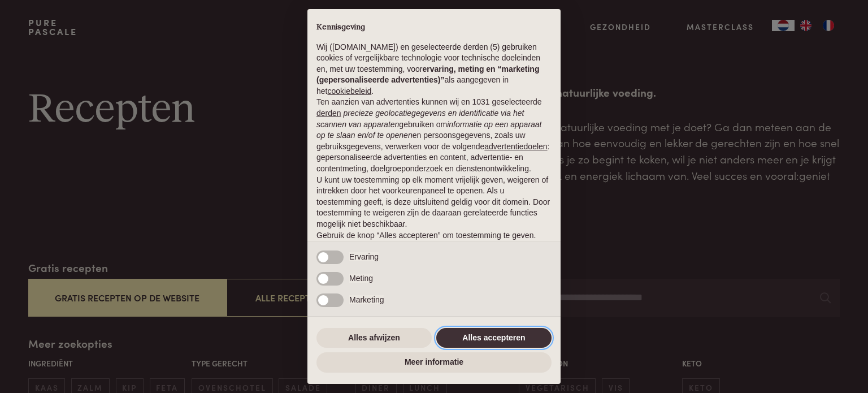
click at [449, 337] on button "Alles accepteren" at bounding box center [493, 338] width 115 height 20
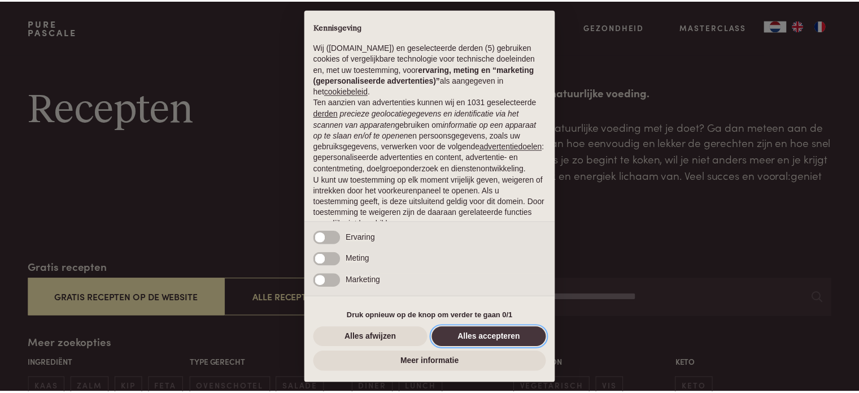
scroll to position [61, 0]
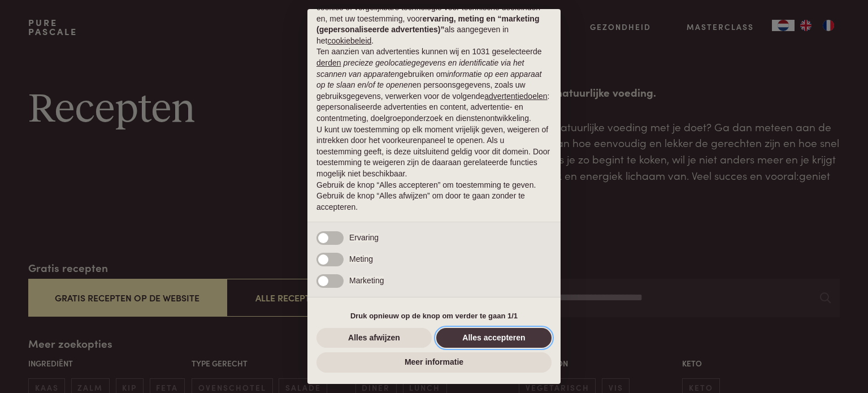
click at [449, 337] on button "Alles accepteren" at bounding box center [493, 338] width 115 height 20
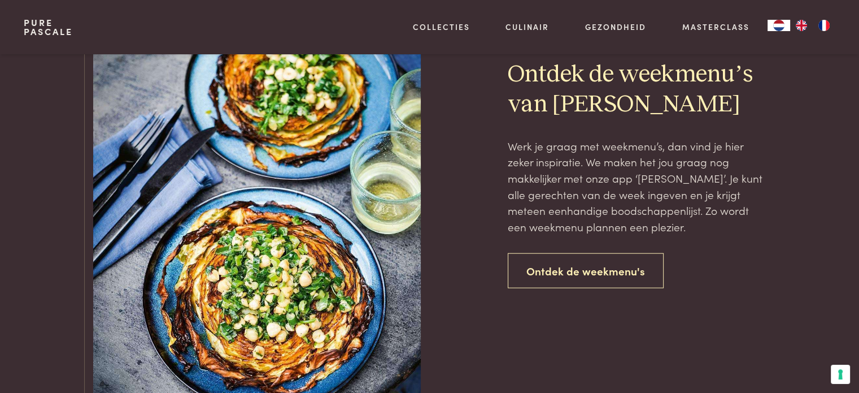
scroll to position [2563, 0]
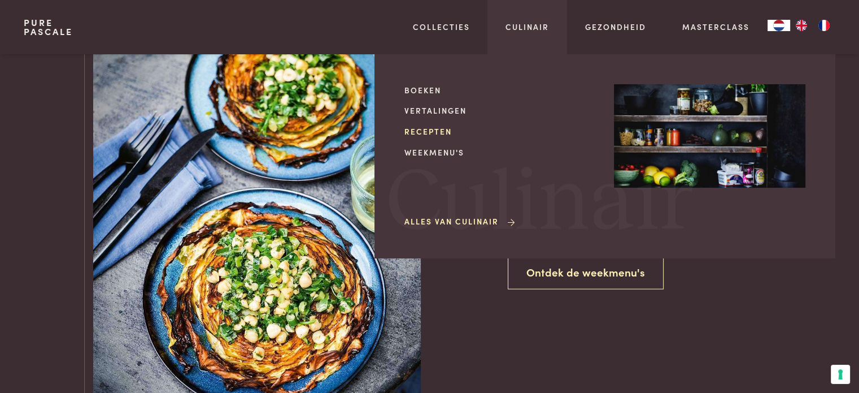
click at [437, 130] on link "Recepten" at bounding box center [501, 131] width 192 height 12
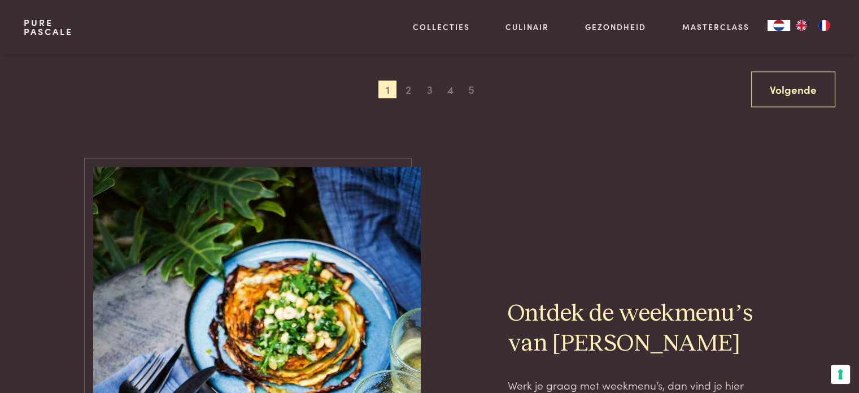
scroll to position [2326, 0]
click at [411, 94] on span "2" at bounding box center [409, 89] width 18 height 18
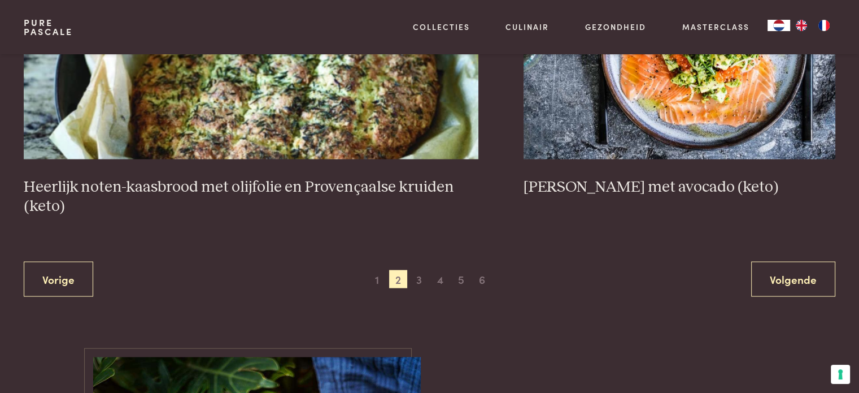
scroll to position [2167, 0]
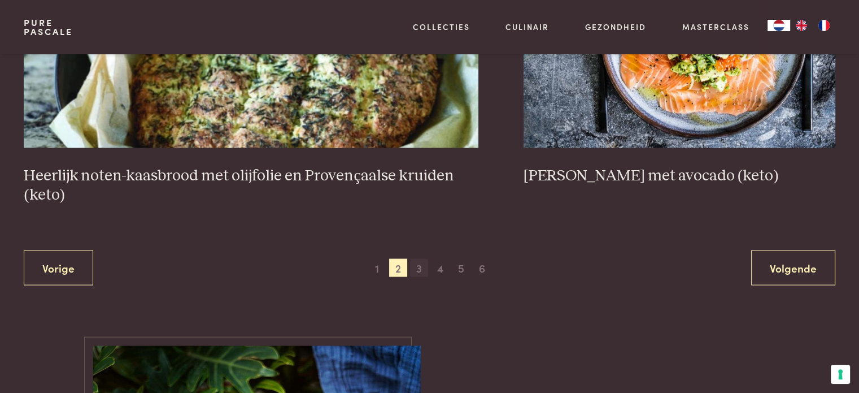
click at [418, 270] on span "3" at bounding box center [419, 268] width 18 height 18
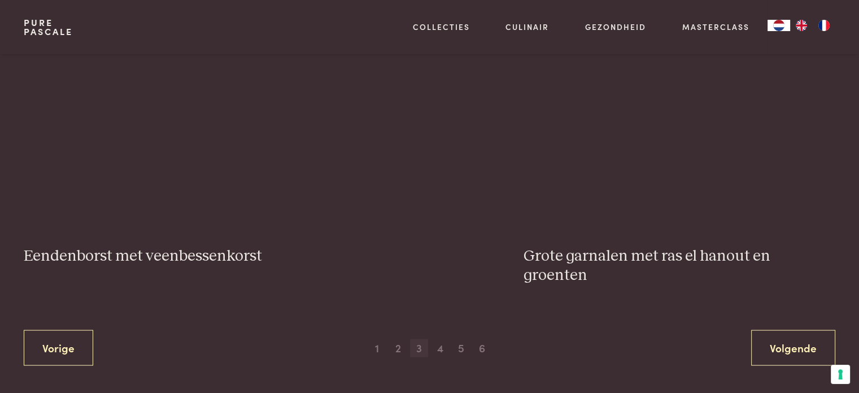
scroll to position [2146, 0]
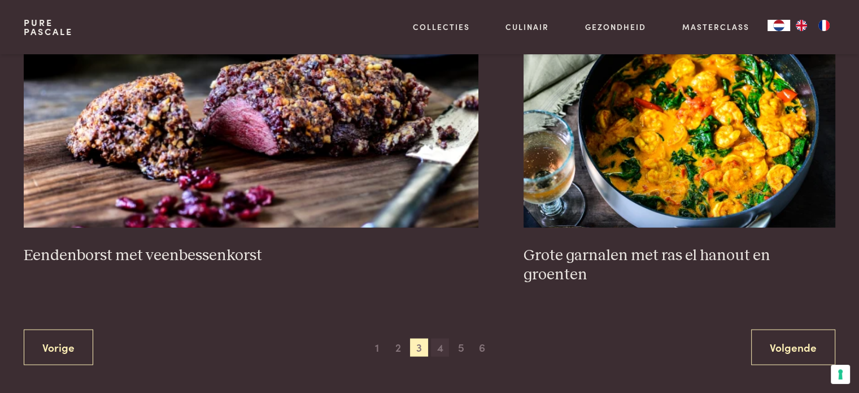
click at [439, 338] on span "4" at bounding box center [440, 347] width 18 height 18
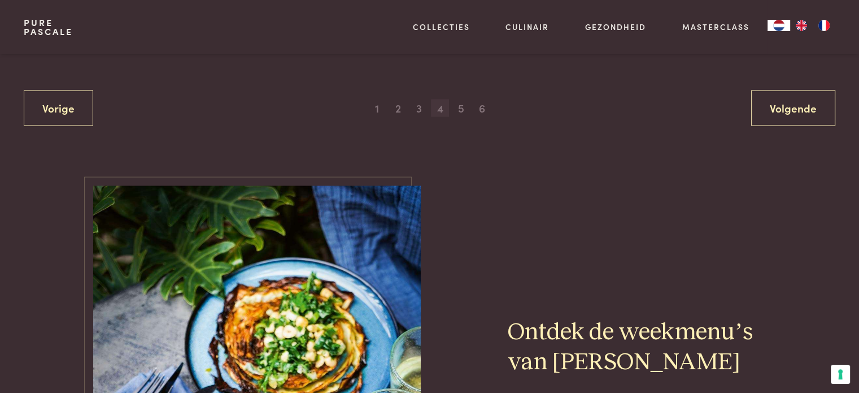
scroll to position [2309, 0]
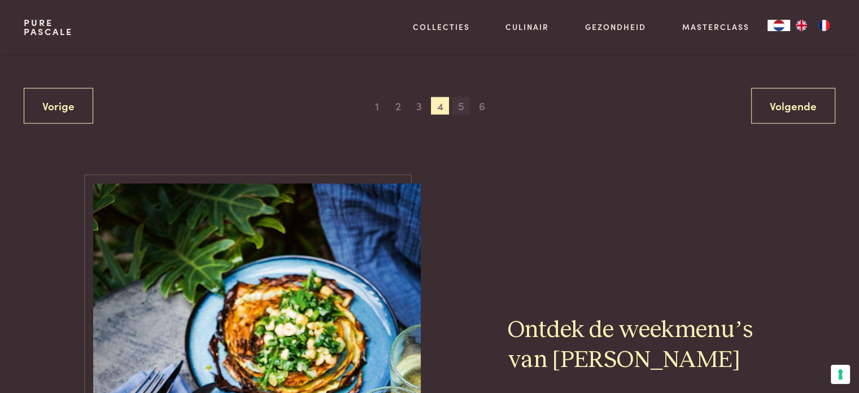
click at [459, 100] on span "5" at bounding box center [461, 106] width 18 height 18
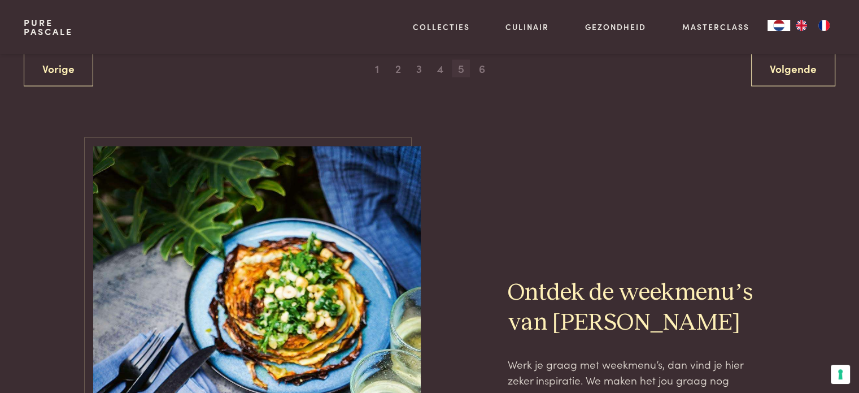
scroll to position [2358, 0]
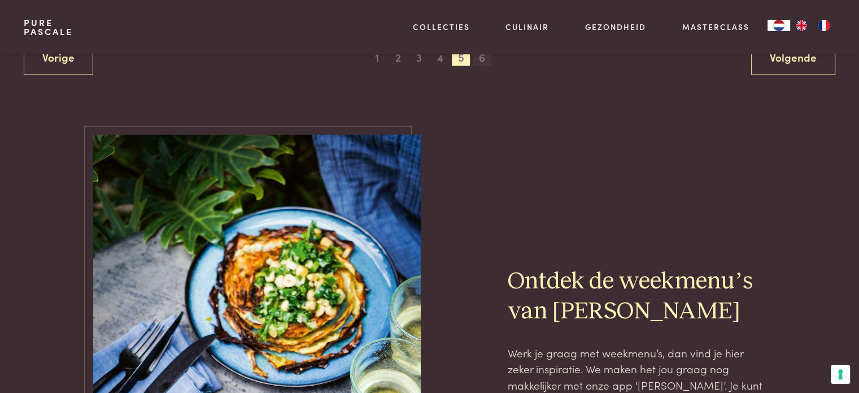
click at [481, 60] on span "6" at bounding box center [483, 58] width 18 height 18
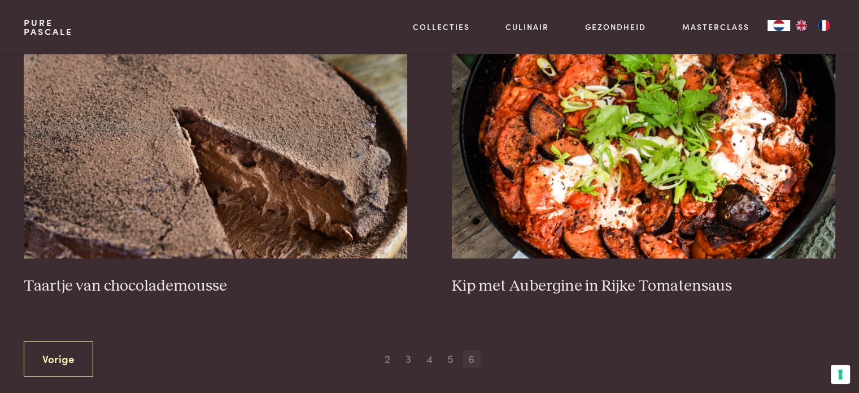
scroll to position [493, 0]
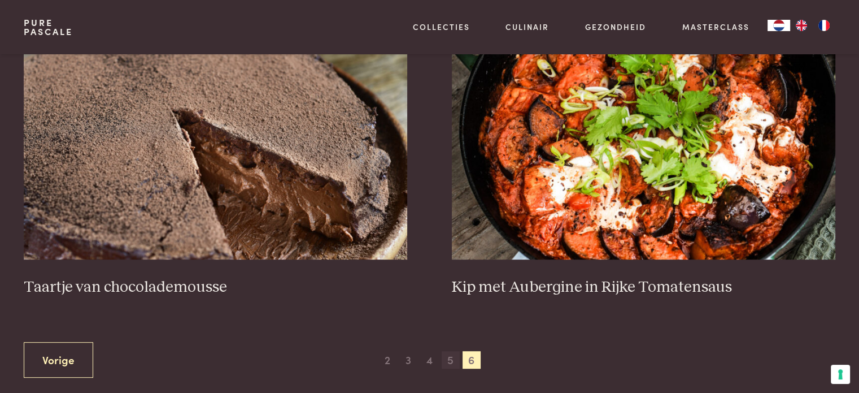
click at [448, 359] on span "5" at bounding box center [451, 360] width 18 height 18
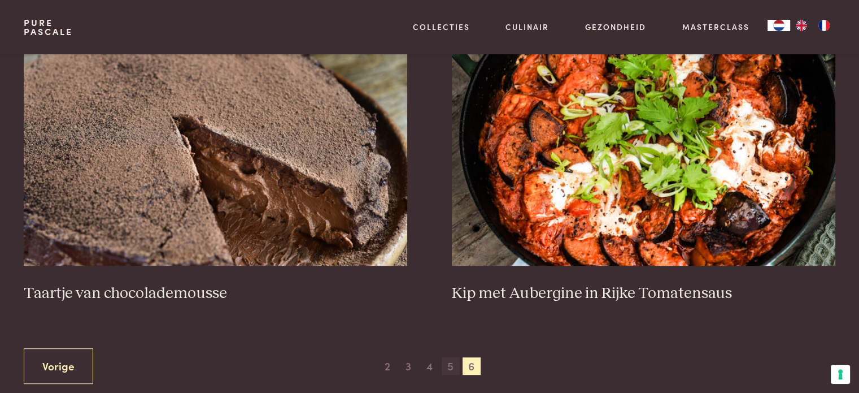
scroll to position [487, 0]
click at [454, 364] on span "5" at bounding box center [451, 366] width 18 height 18
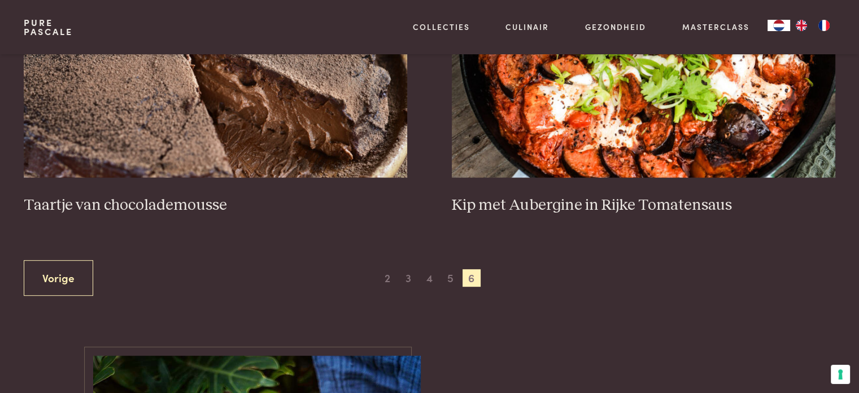
scroll to position [575, 0]
click at [40, 271] on link "Vorige" at bounding box center [59, 277] width 70 height 36
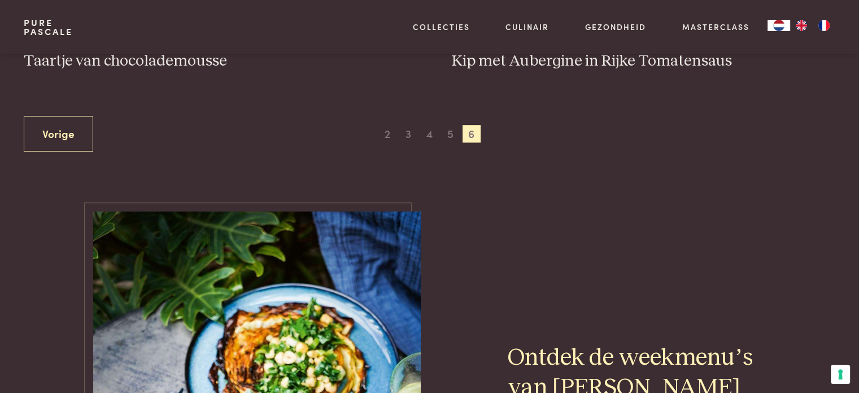
scroll to position [720, 0]
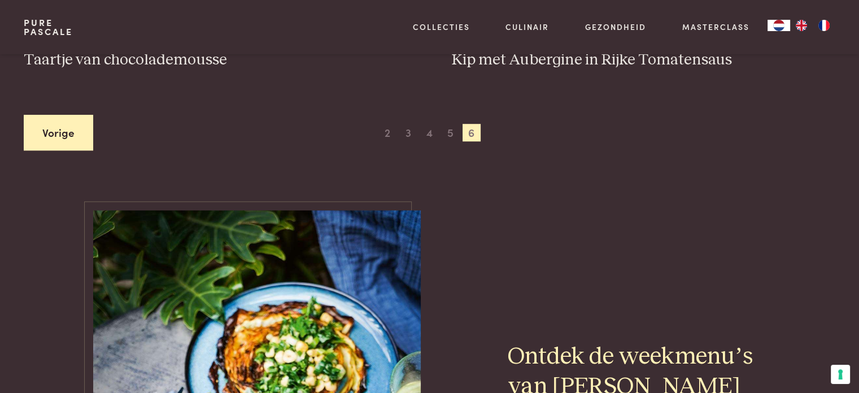
click at [57, 128] on link "Vorige" at bounding box center [59, 133] width 70 height 36
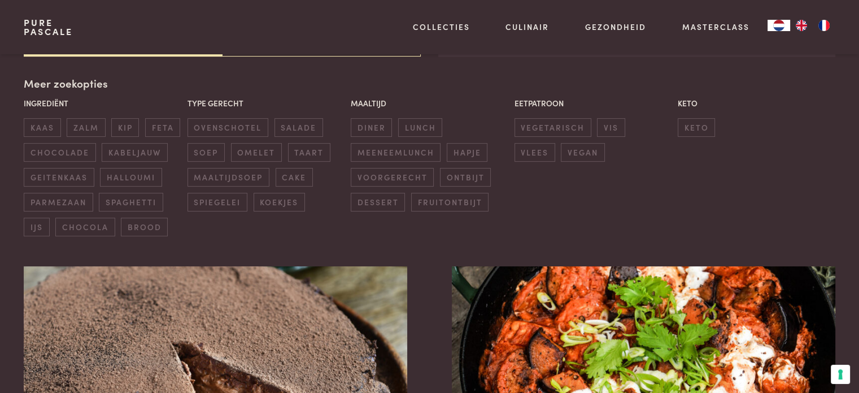
scroll to position [259, 0]
